Goal: Information Seeking & Learning: Understand process/instructions

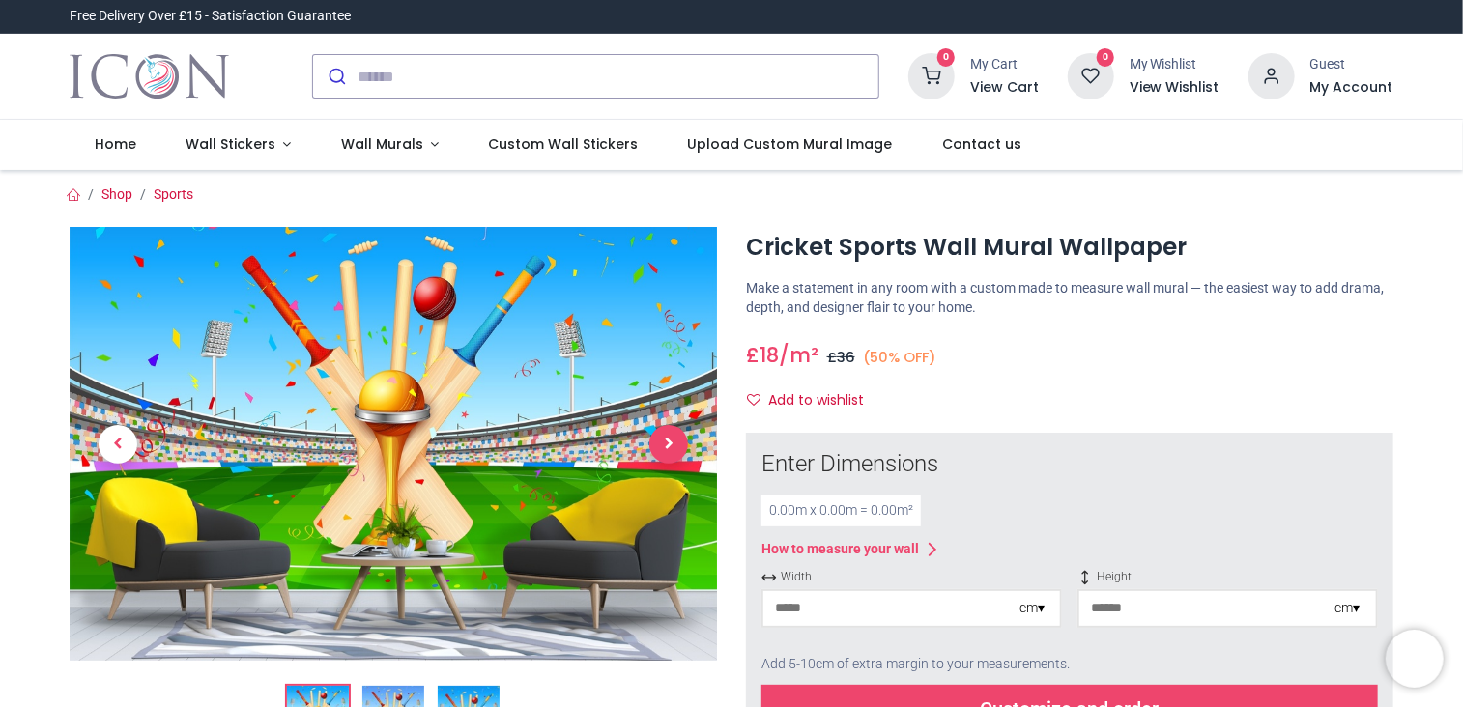
click at [663, 443] on span "Next" at bounding box center [668, 444] width 39 height 39
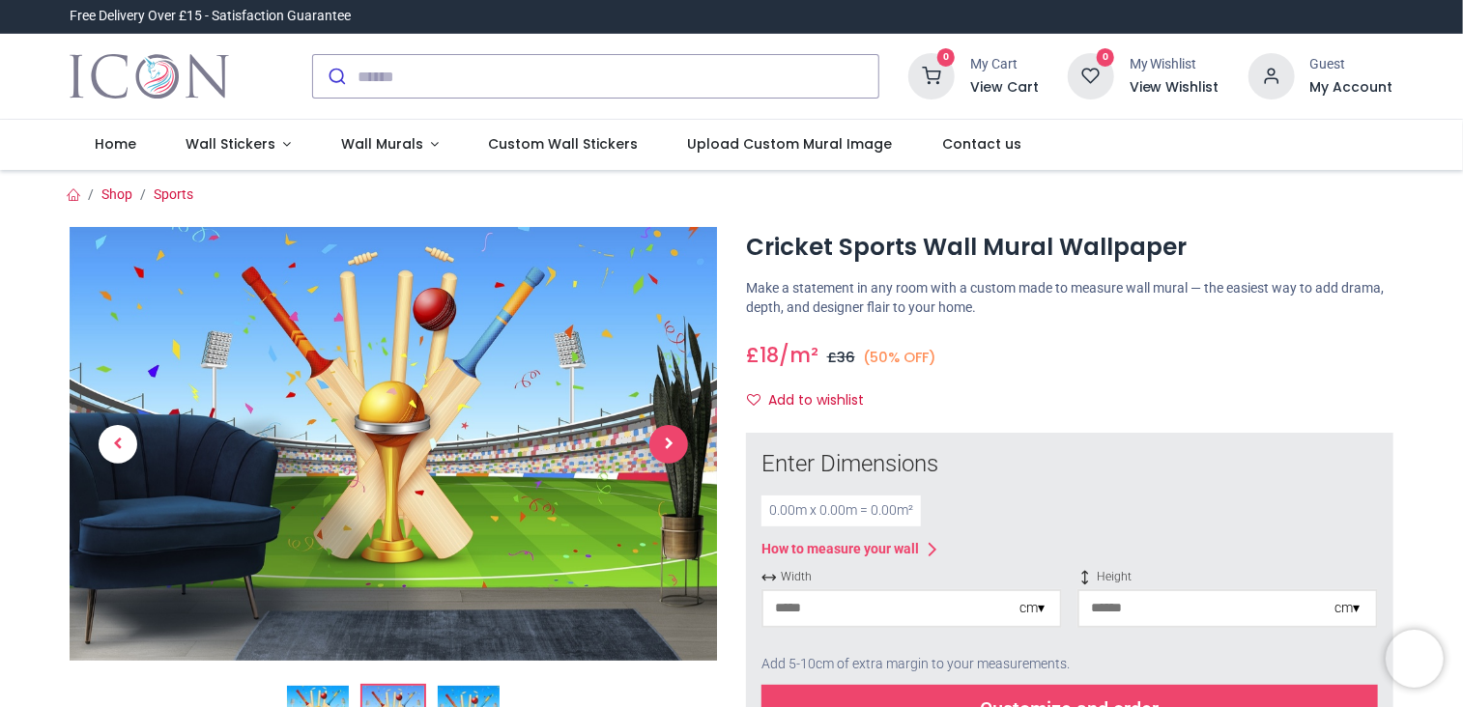
click at [663, 443] on span "Next" at bounding box center [668, 444] width 39 height 39
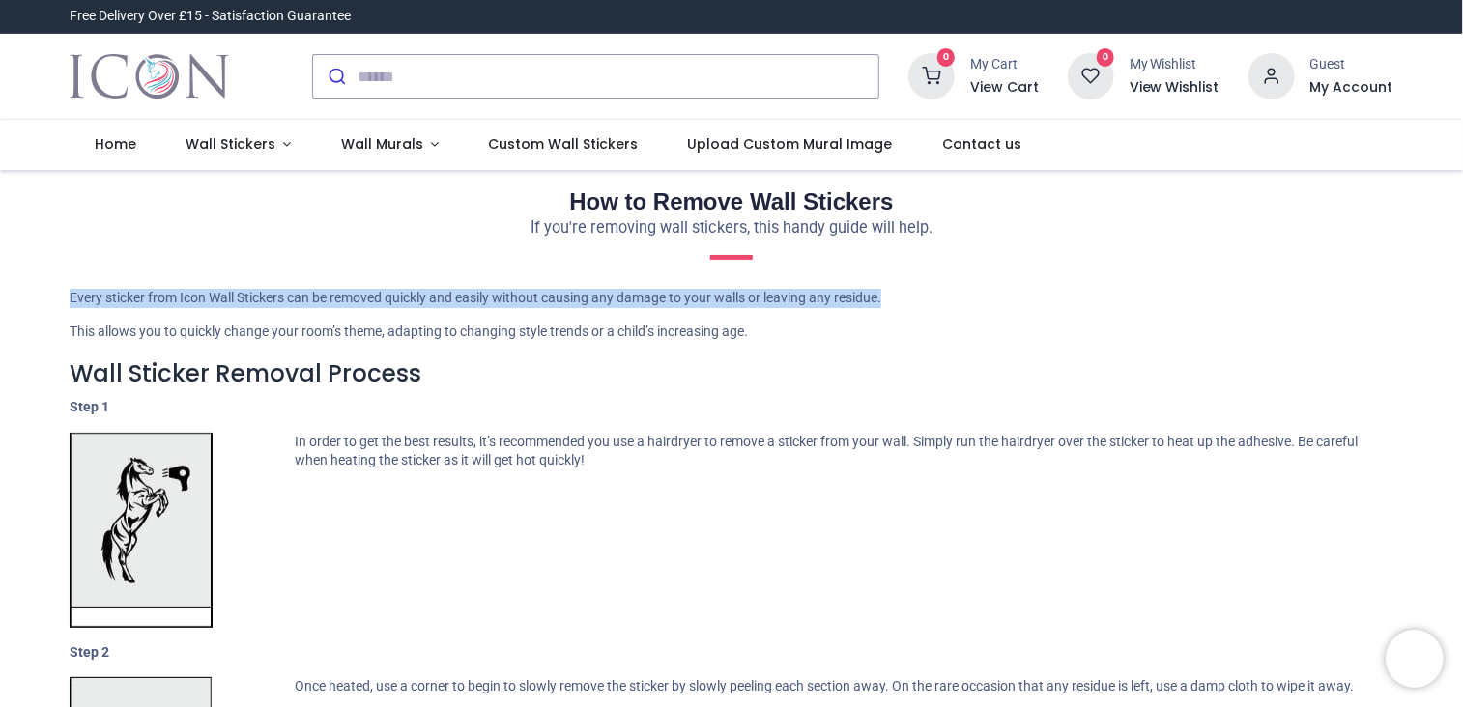
drag, startPoint x: 1460, startPoint y: 262, endPoint x: 1411, endPoint y: 327, distance: 81.4
click at [1436, 317] on div "How to Remove Wall Stickers If you're removing wall stickers, this handy guide …" at bounding box center [731, 590] width 1463 height 840
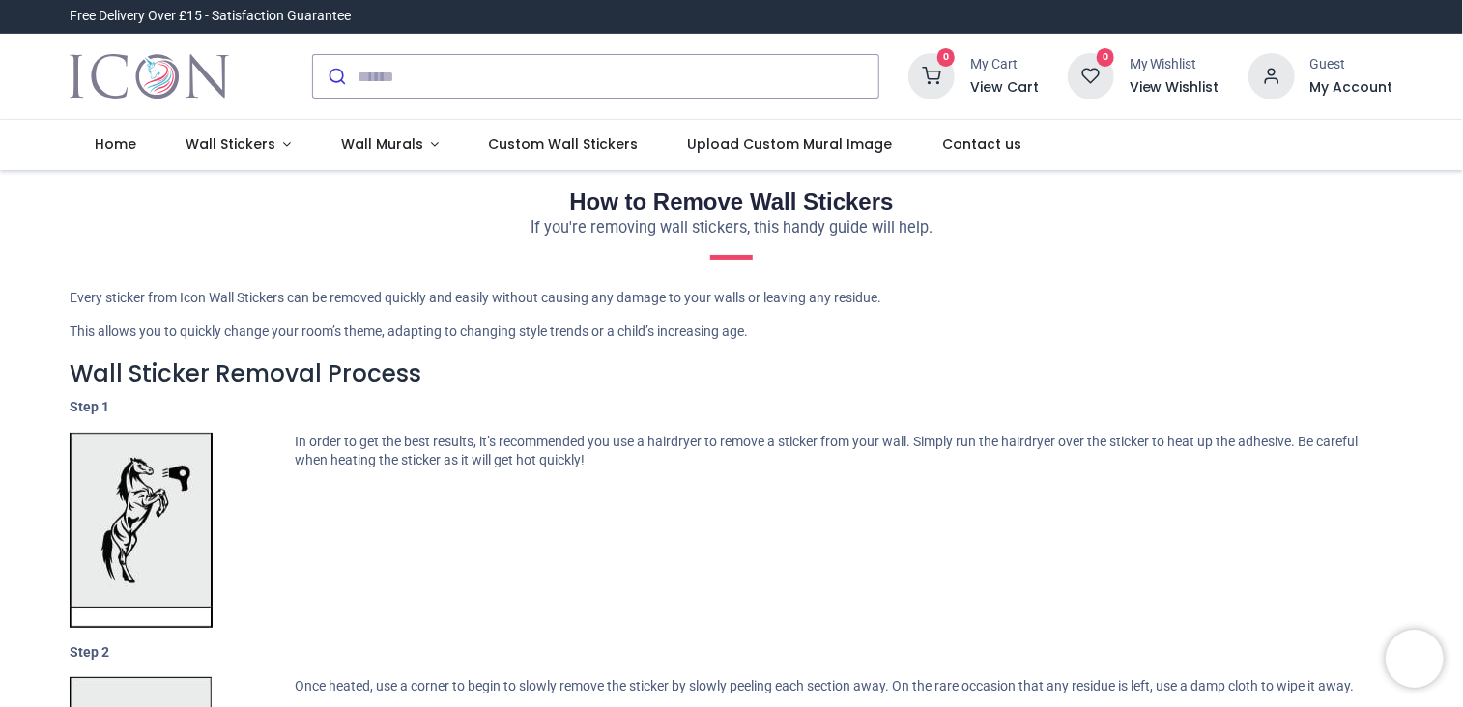
click at [1257, 359] on h3 "Wall Sticker Removal Process" at bounding box center [732, 373] width 1324 height 33
click at [389, 150] on span "Wall Murals" at bounding box center [382, 143] width 82 height 19
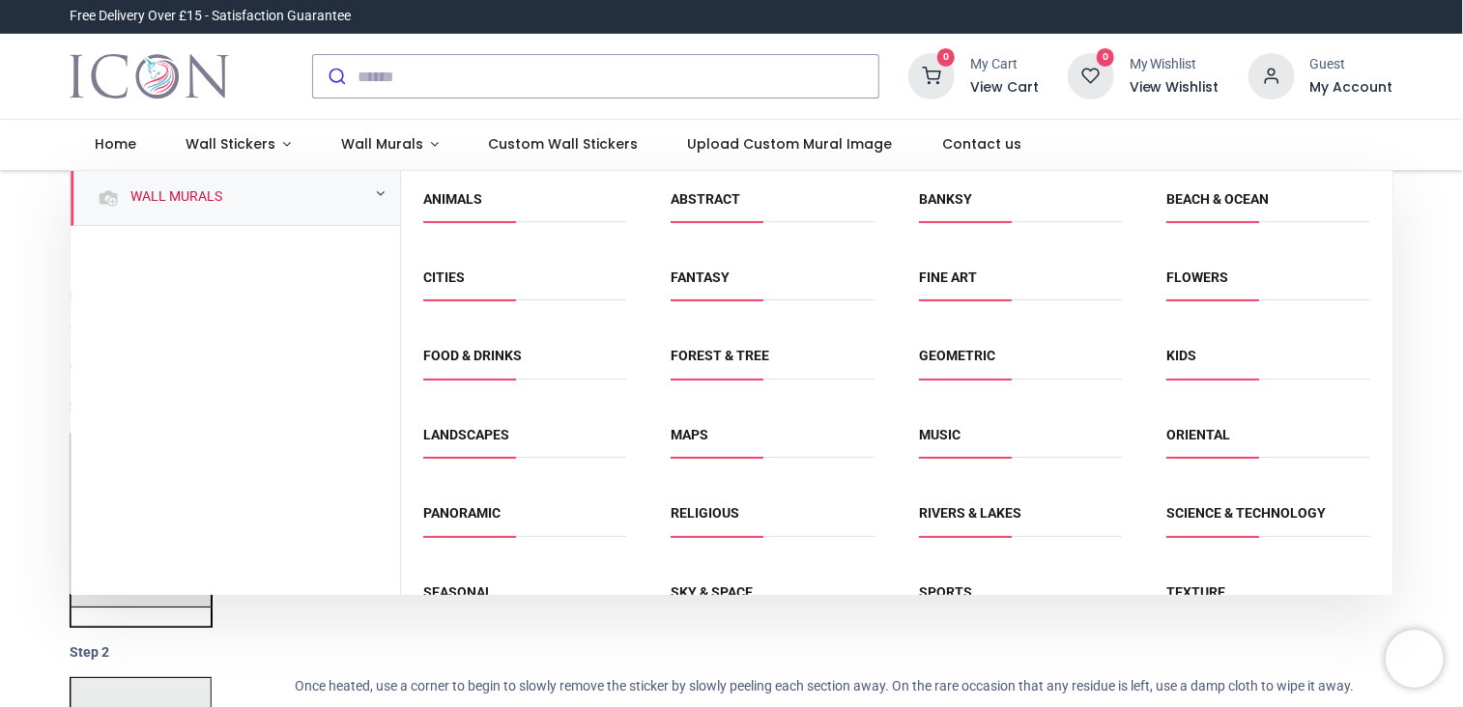
drag, startPoint x: 1387, startPoint y: 321, endPoint x: 1364, endPoint y: 481, distance: 161.9
click at [1364, 481] on div "Animals Abstract Banksy Beach & Ocean Cities" at bounding box center [896, 446] width 991 height 551
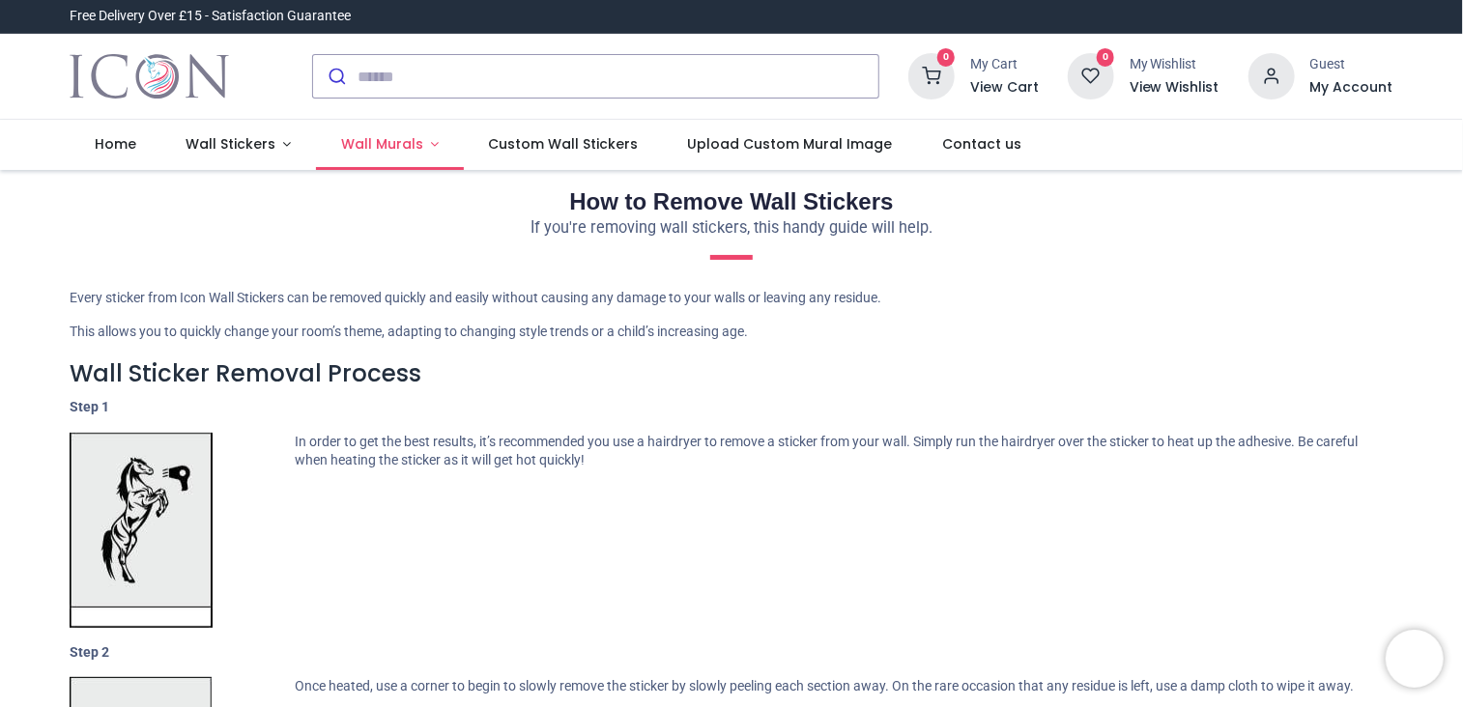
click at [383, 146] on span "Wall Murals" at bounding box center [382, 143] width 82 height 19
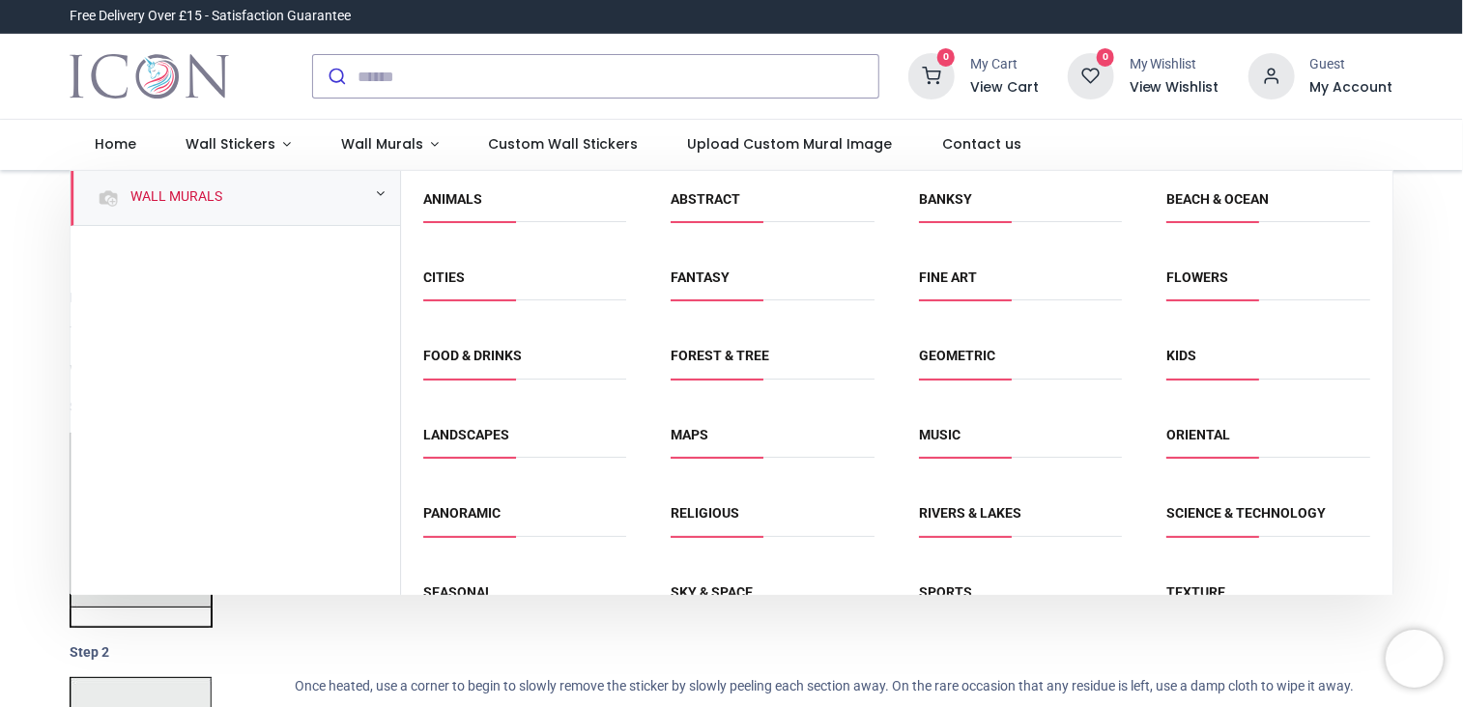
click at [223, 194] on div "Wall Murals" at bounding box center [235, 198] width 329 height 55
click at [125, 142] on span "Home" at bounding box center [116, 143] width 42 height 19
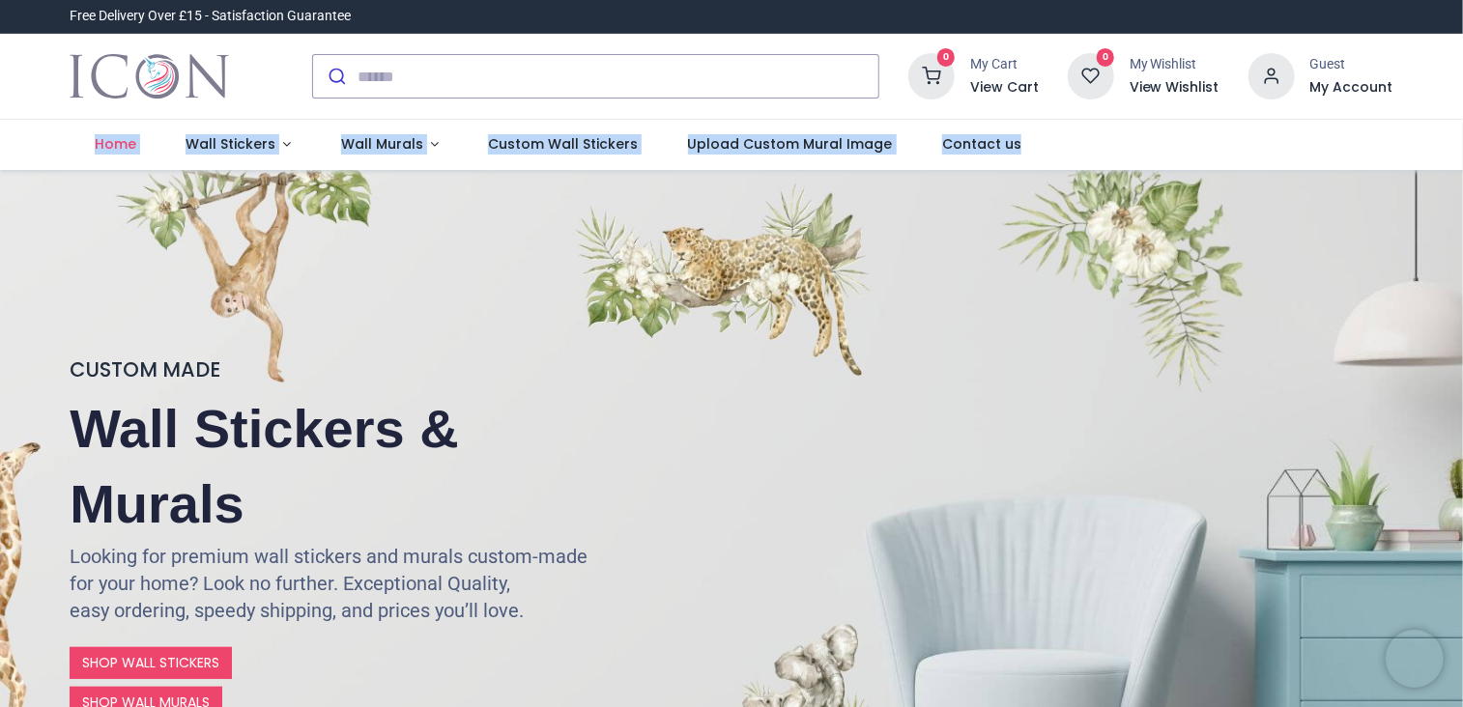
drag, startPoint x: 1458, startPoint y: 81, endPoint x: 1455, endPoint y: 139, distance: 58.0
click at [1455, 139] on header "Free Delivery Over £15 - Satisfaction Guarantee" at bounding box center [731, 85] width 1463 height 170
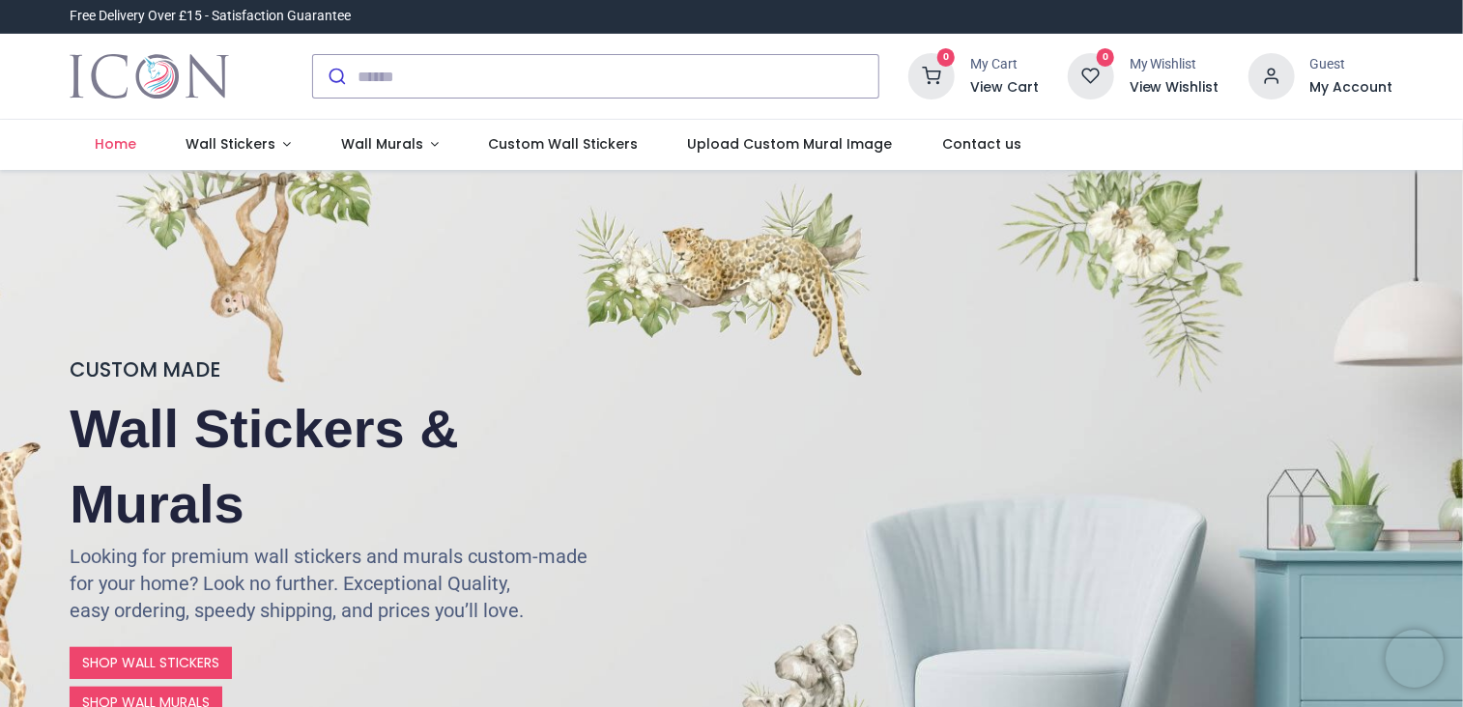
click at [1297, 324] on div "CUSTOM MADE Wall Stickers & Murals Looking for premium wall stickers and murals…" at bounding box center [731, 537] width 1463 height 735
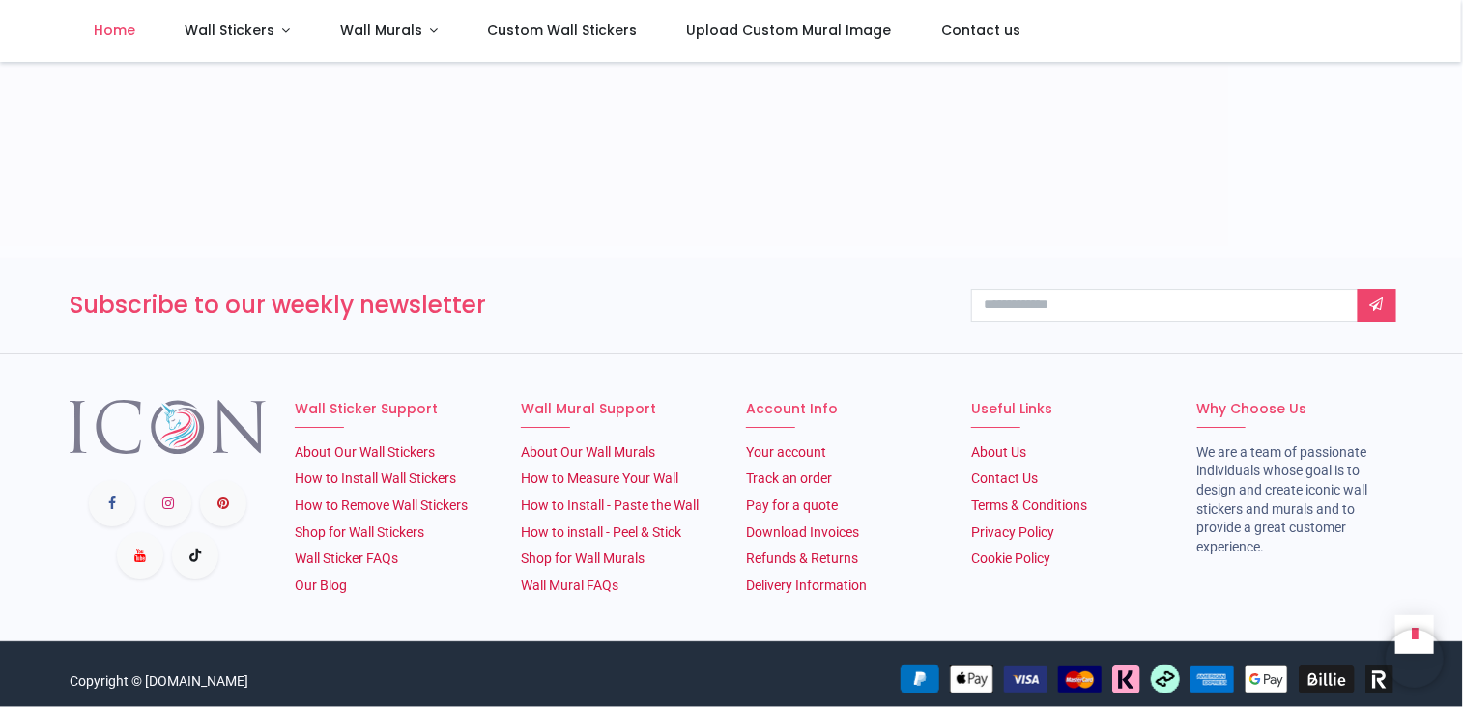
scroll to position [3235, 0]
